Goal: Information Seeking & Learning: Learn about a topic

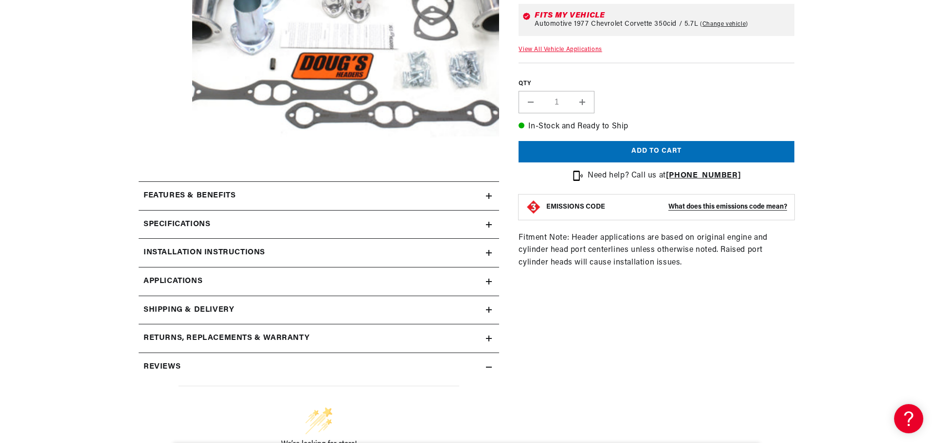
scroll to position [389, 0]
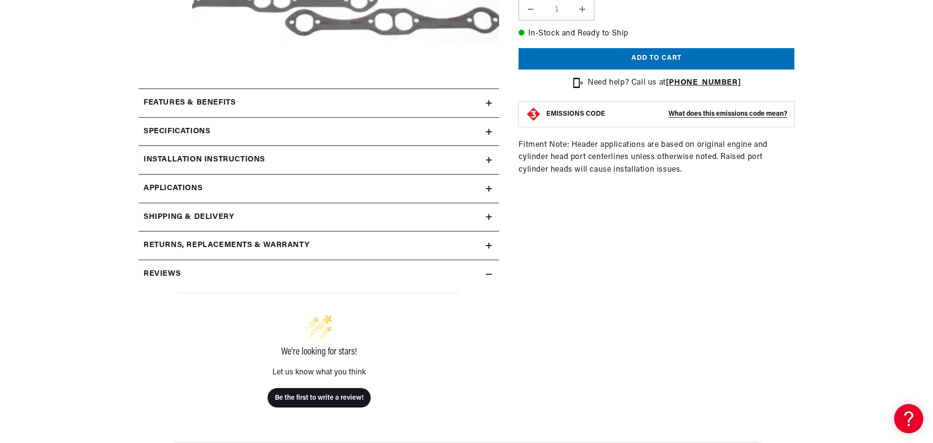
click at [185, 130] on h2 "Specifications" at bounding box center [177, 132] width 67 height 13
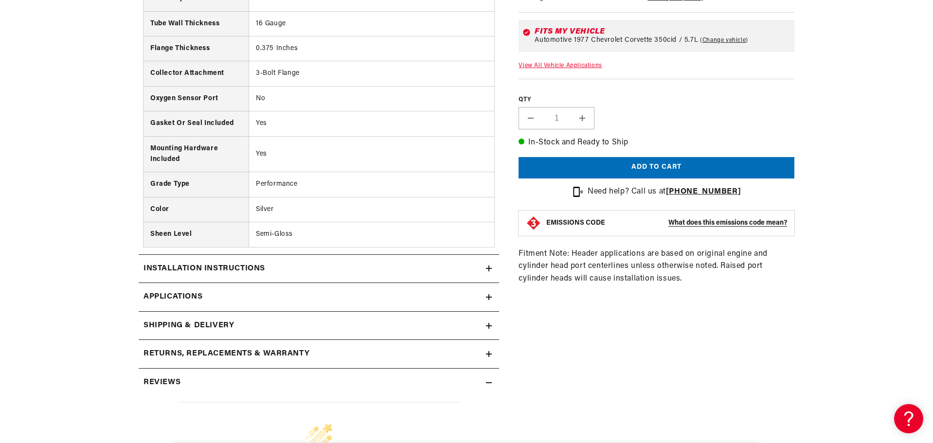
scroll to position [730, 0]
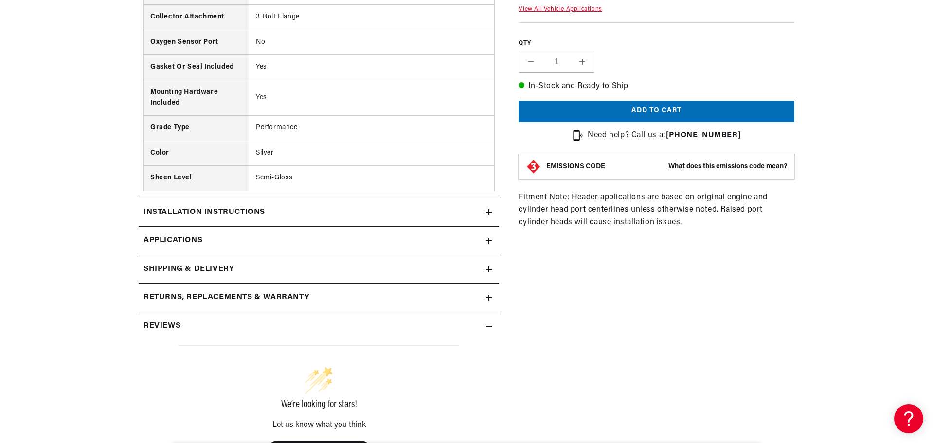
click at [195, 242] on span "Applications" at bounding box center [173, 240] width 59 height 13
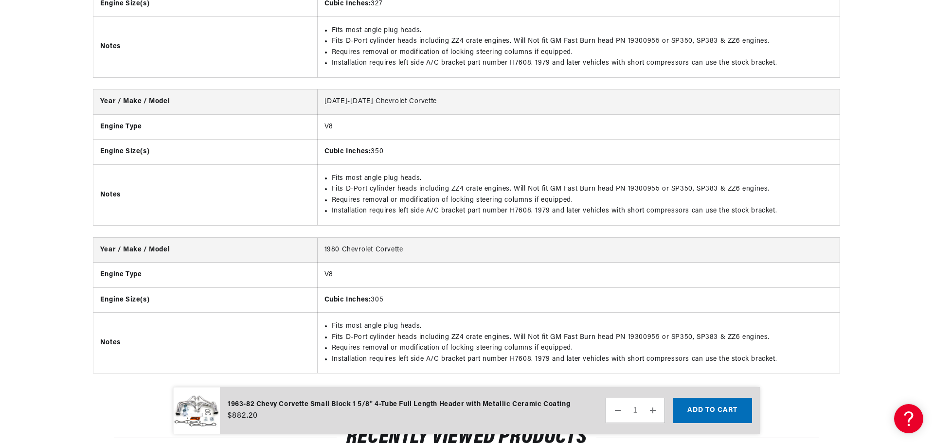
scroll to position [0, 295]
